Goal: Transaction & Acquisition: Purchase product/service

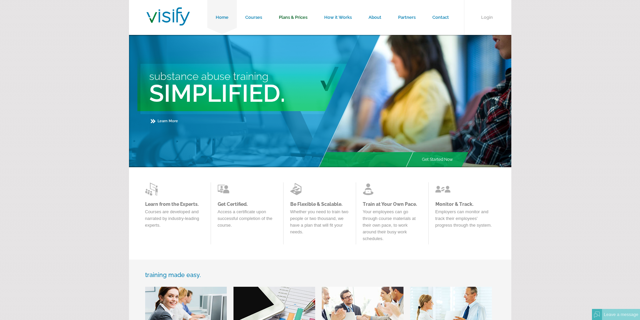
click at [293, 15] on link "Plans & Prices" at bounding box center [292, 17] width 45 height 35
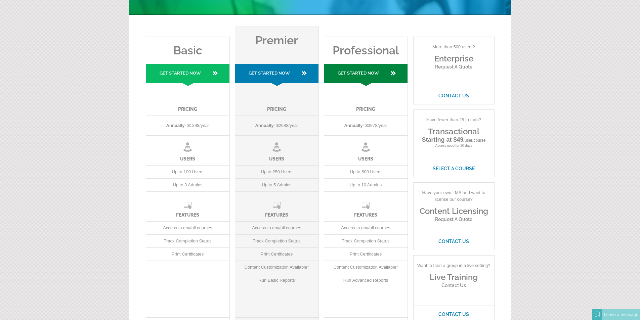
scroll to position [67, 0]
click at [196, 67] on link "Get Started Now" at bounding box center [187, 75] width 83 height 22
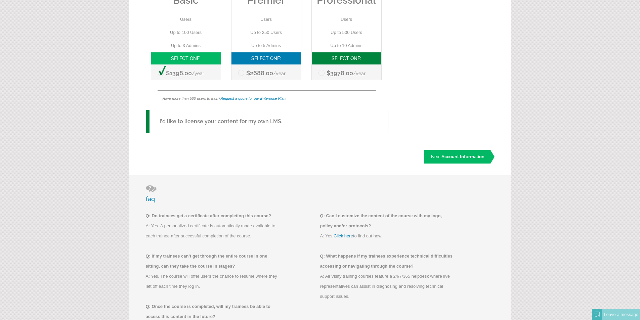
scroll to position [235, 0]
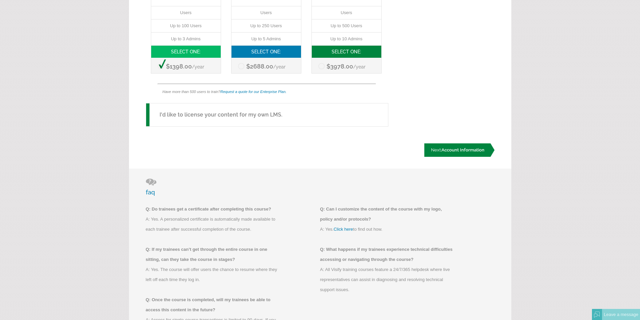
click at [469, 151] on span "Account Information" at bounding box center [462, 149] width 43 height 5
